Goal: Download file/media

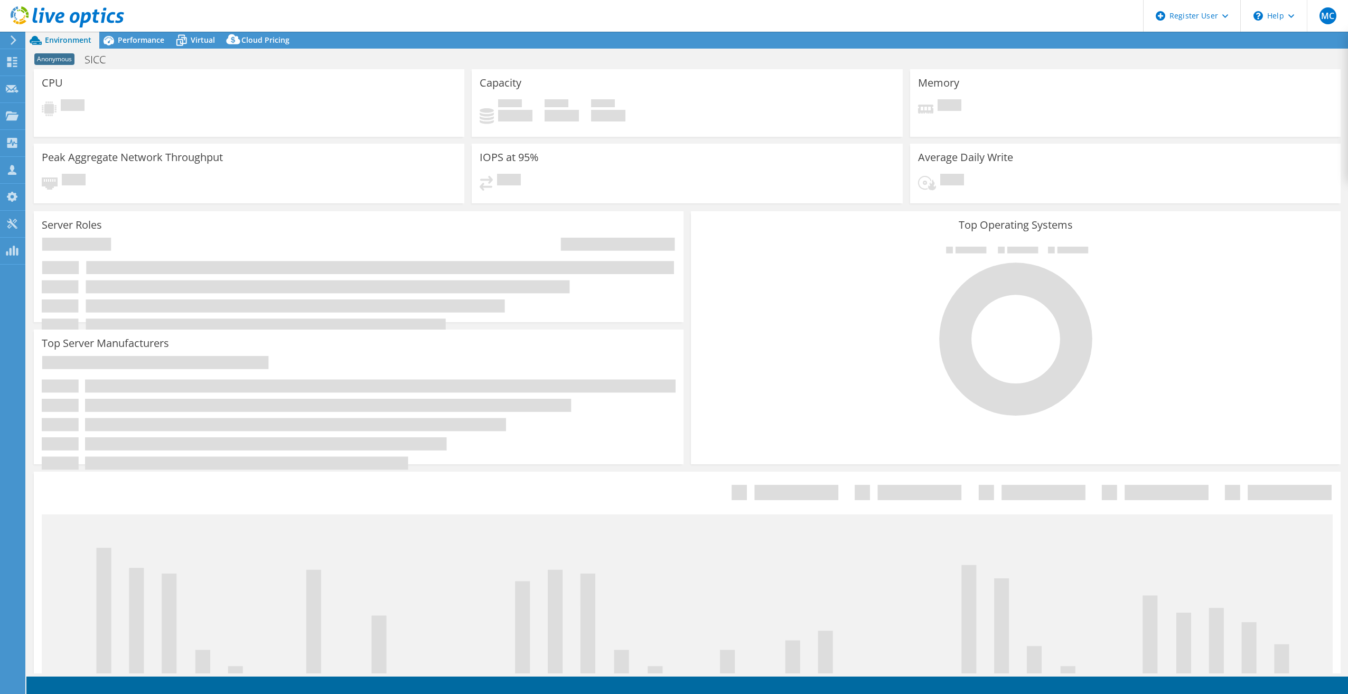
select select "EUFrankfurt"
select select "USD"
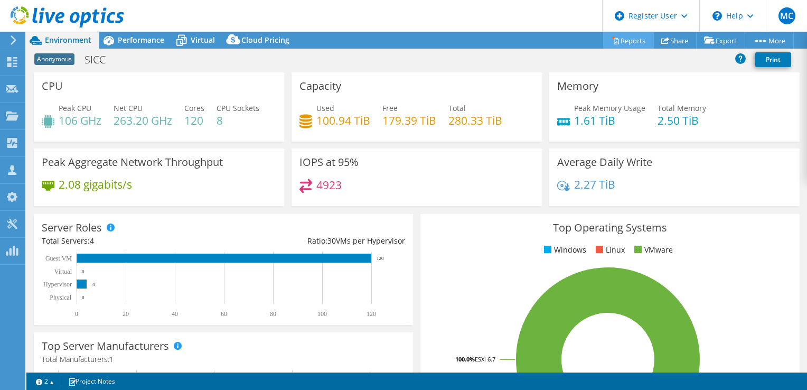
click at [633, 43] on link "Reports" at bounding box center [628, 40] width 51 height 16
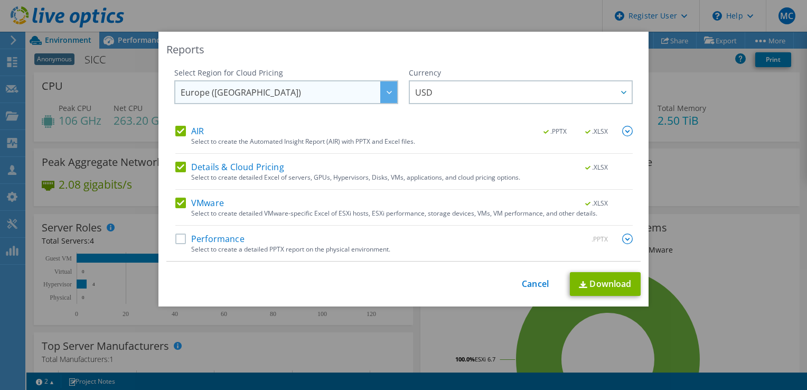
click at [311, 93] on span "Europe ([GEOGRAPHIC_DATA])" at bounding box center [289, 92] width 217 height 22
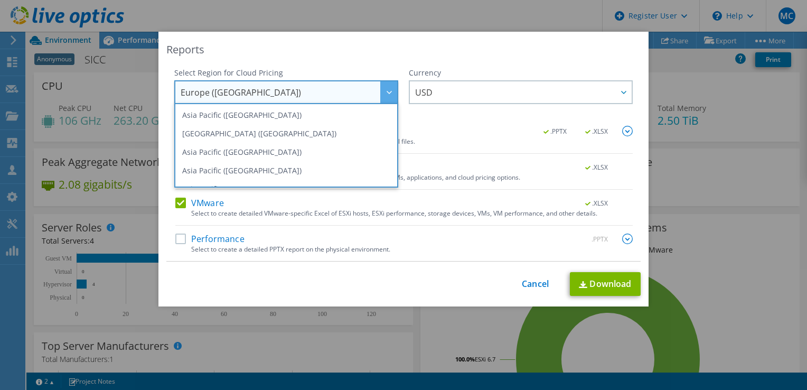
click at [311, 93] on span "Europe ([GEOGRAPHIC_DATA])" at bounding box center [289, 92] width 217 height 22
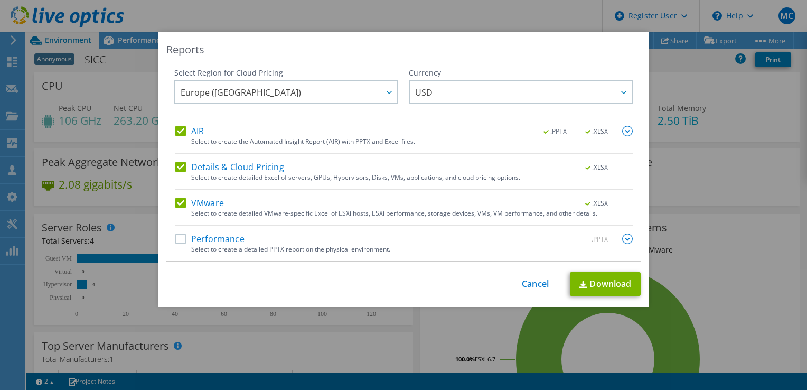
click at [272, 270] on div "Reports Select Region for Cloud Pricing Asia Pacific ([GEOGRAPHIC_DATA]) [GEOGR…" at bounding box center [403, 169] width 490 height 275
click at [617, 284] on link "Download" at bounding box center [605, 284] width 71 height 24
click at [537, 284] on link "Cancel" at bounding box center [535, 284] width 27 height 10
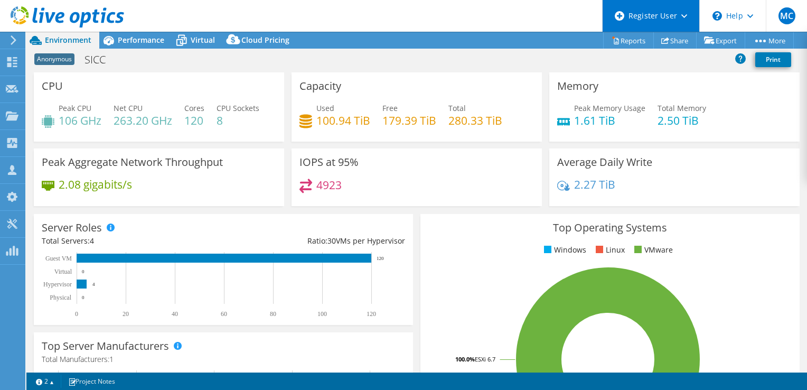
click at [691, 19] on div "Register User" at bounding box center [650, 16] width 97 height 32
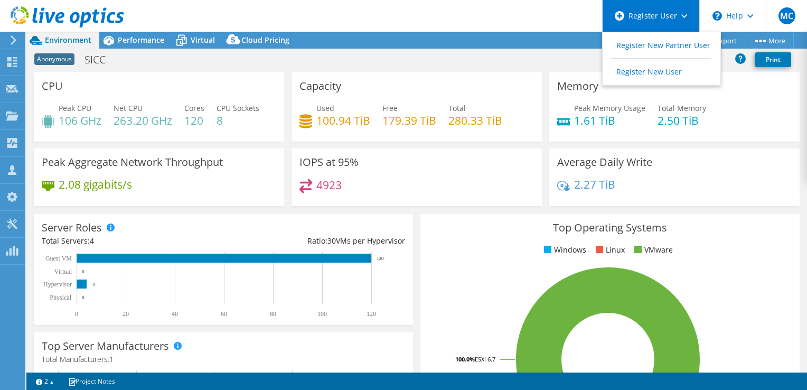
click at [690, 16] on div "Register User" at bounding box center [650, 16] width 97 height 32
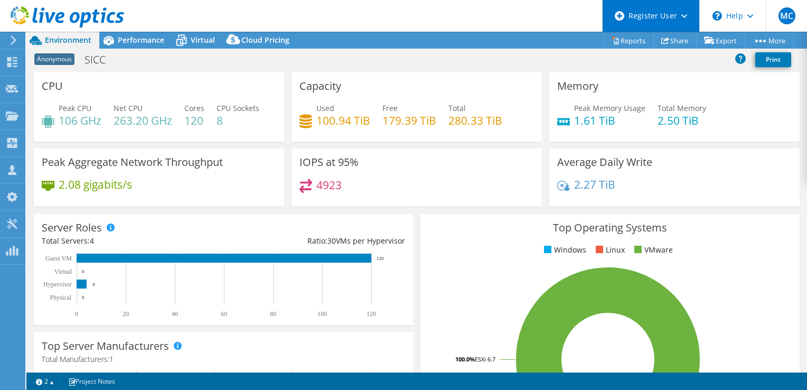
click at [689, 16] on div "Register User" at bounding box center [650, 16] width 97 height 32
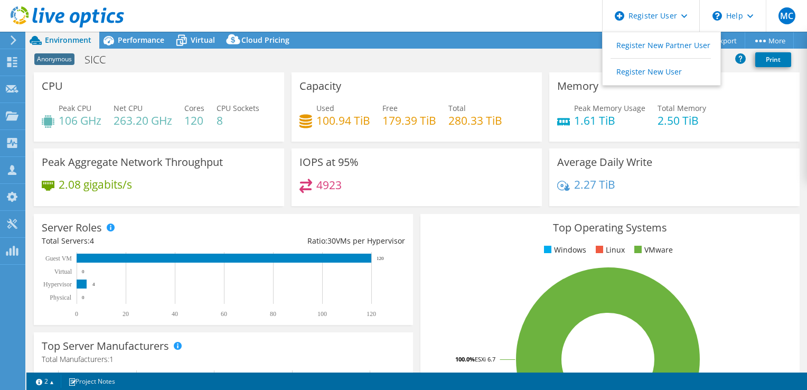
click at [135, 75] on div "Project Actions Project Actions Reports Share Export vSAN ReadyNode Sizer" at bounding box center [416, 211] width 781 height 358
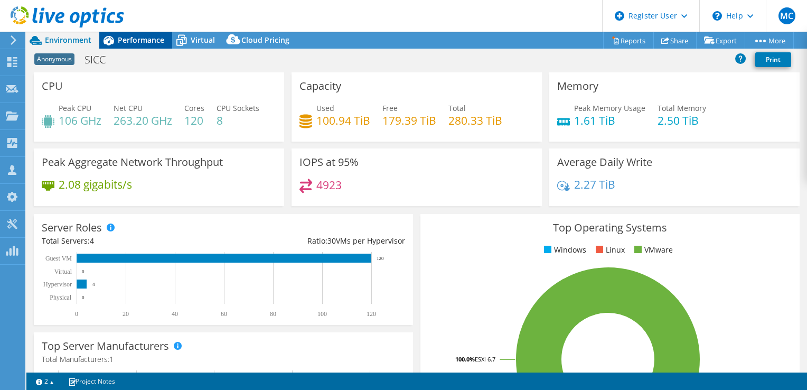
drag, startPoint x: 137, startPoint y: 75, endPoint x: 121, endPoint y: 40, distance: 38.8
click at [121, 39] on span "Performance" at bounding box center [141, 40] width 46 height 10
